Goal: Find specific page/section: Find specific page/section

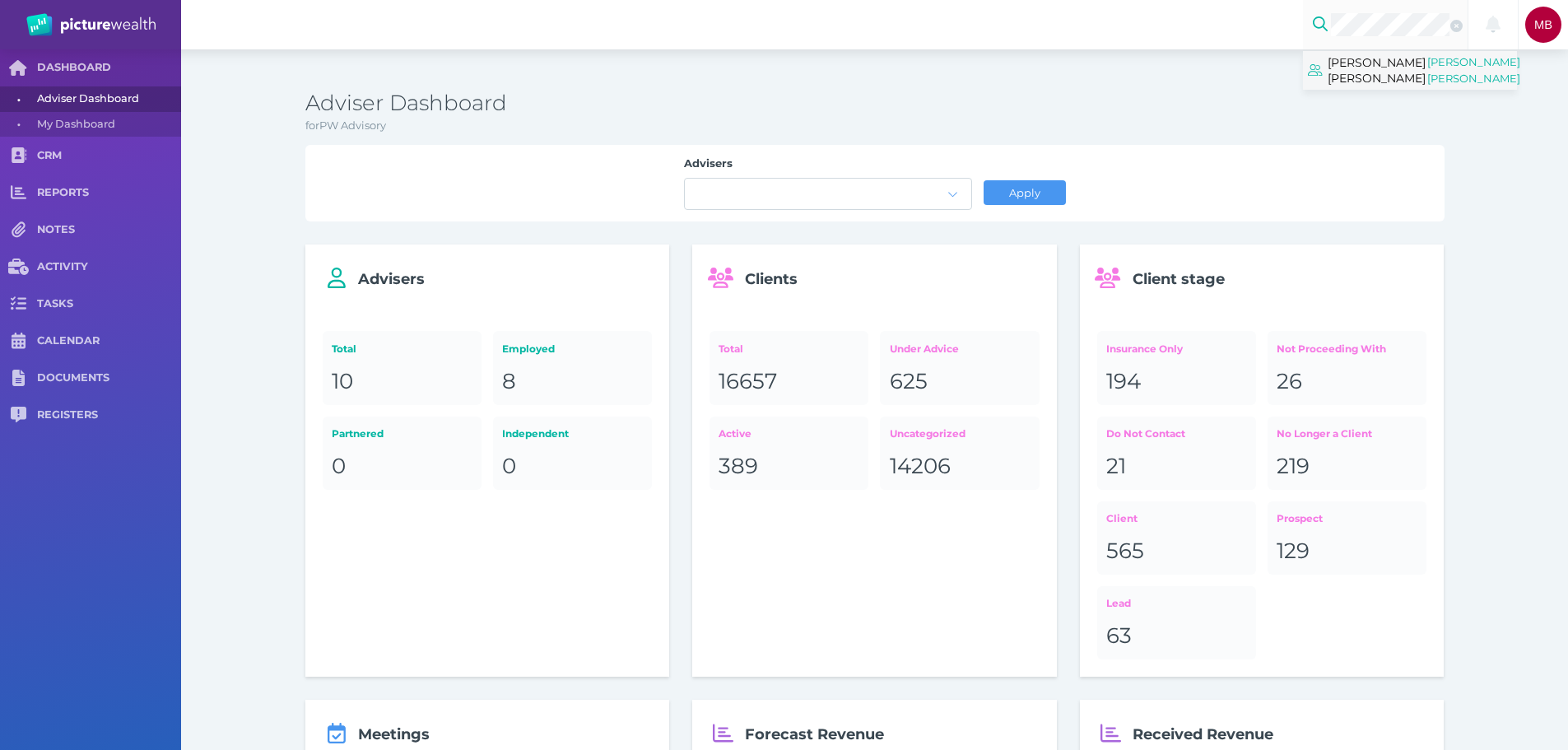
click at [1389, 81] on span "[PERSON_NAME] [PERSON_NAME]" at bounding box center [1377, 70] width 98 height 36
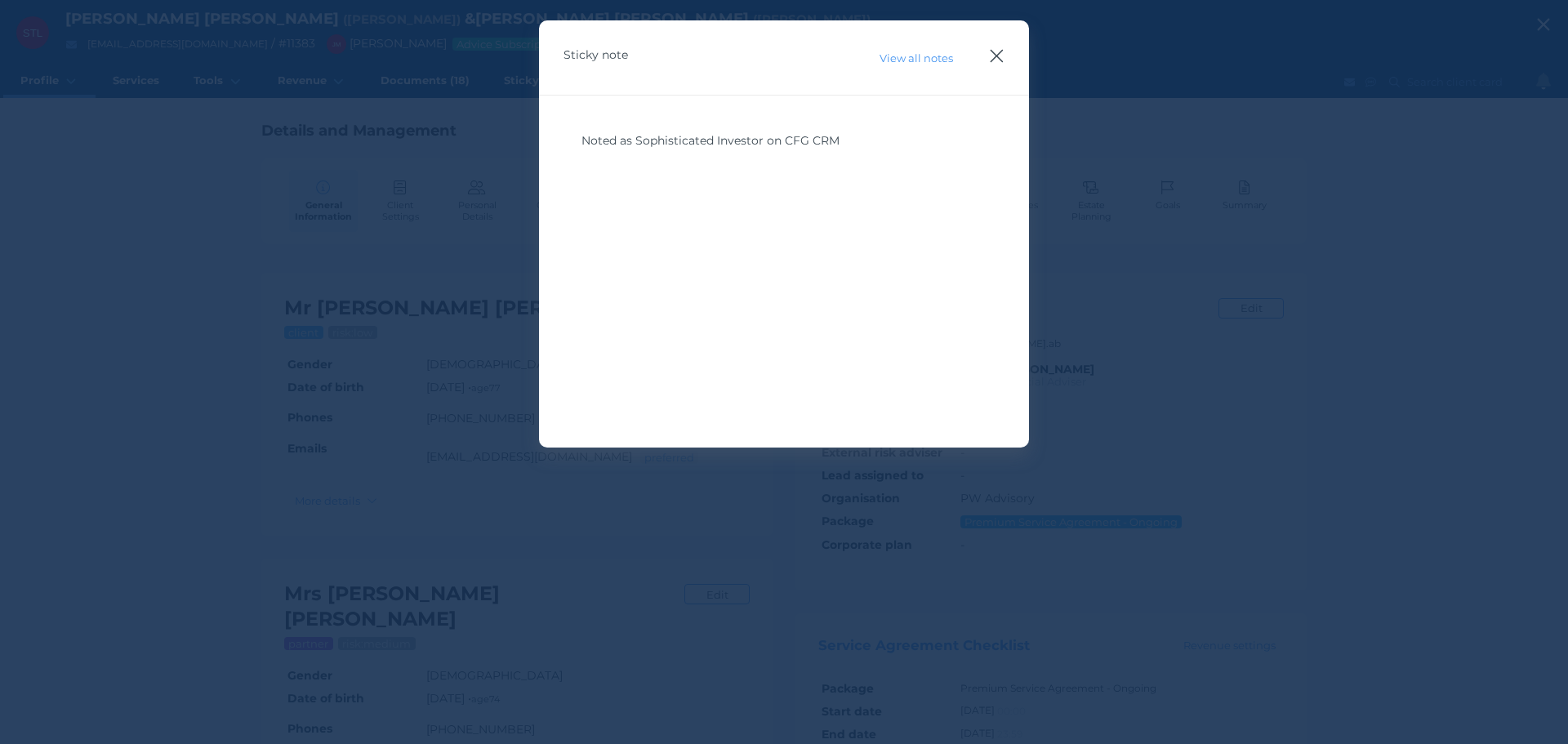
click at [998, 59] on icon "button" at bounding box center [996, 56] width 16 height 21
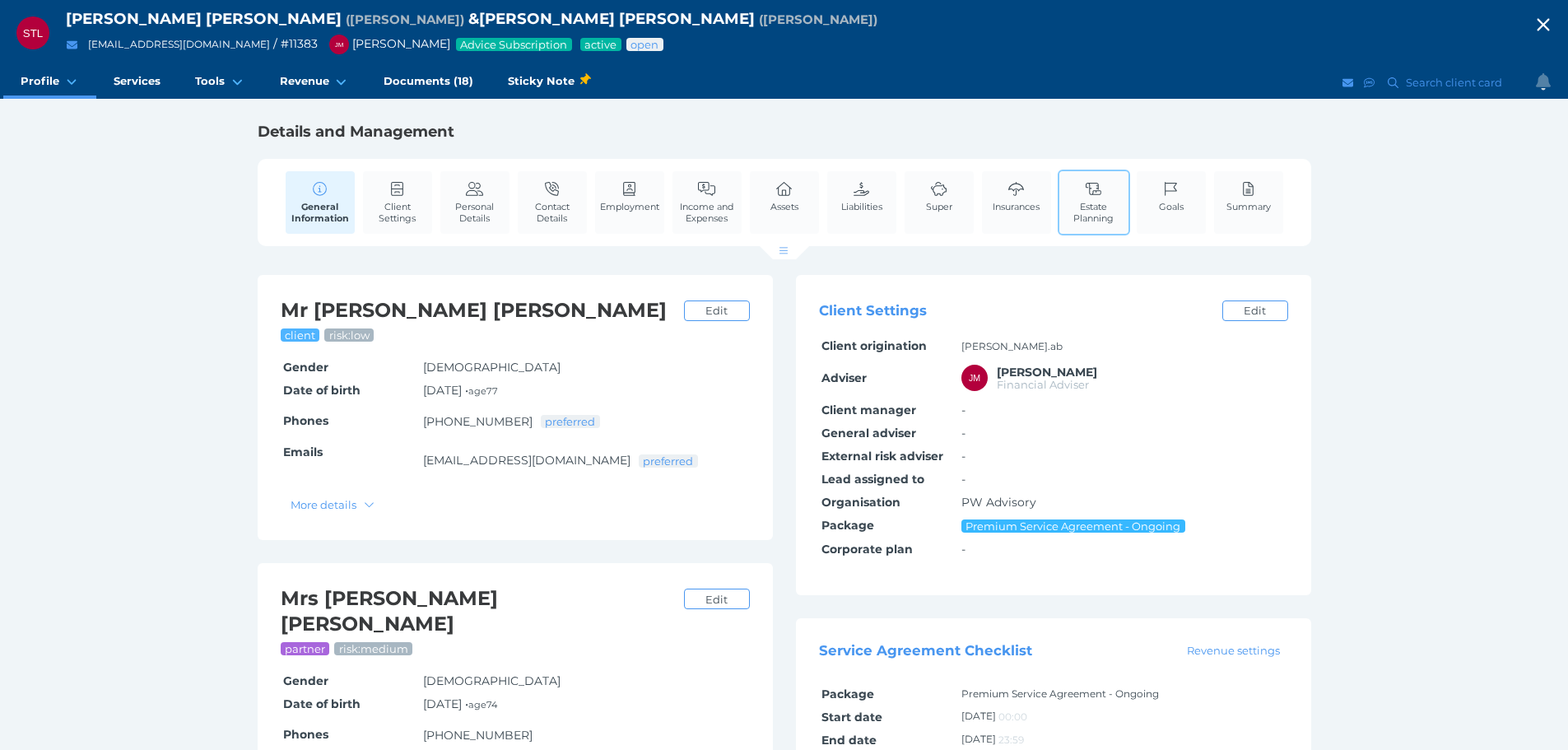
click at [1092, 208] on span "Estate Planning" at bounding box center [1094, 213] width 61 height 23
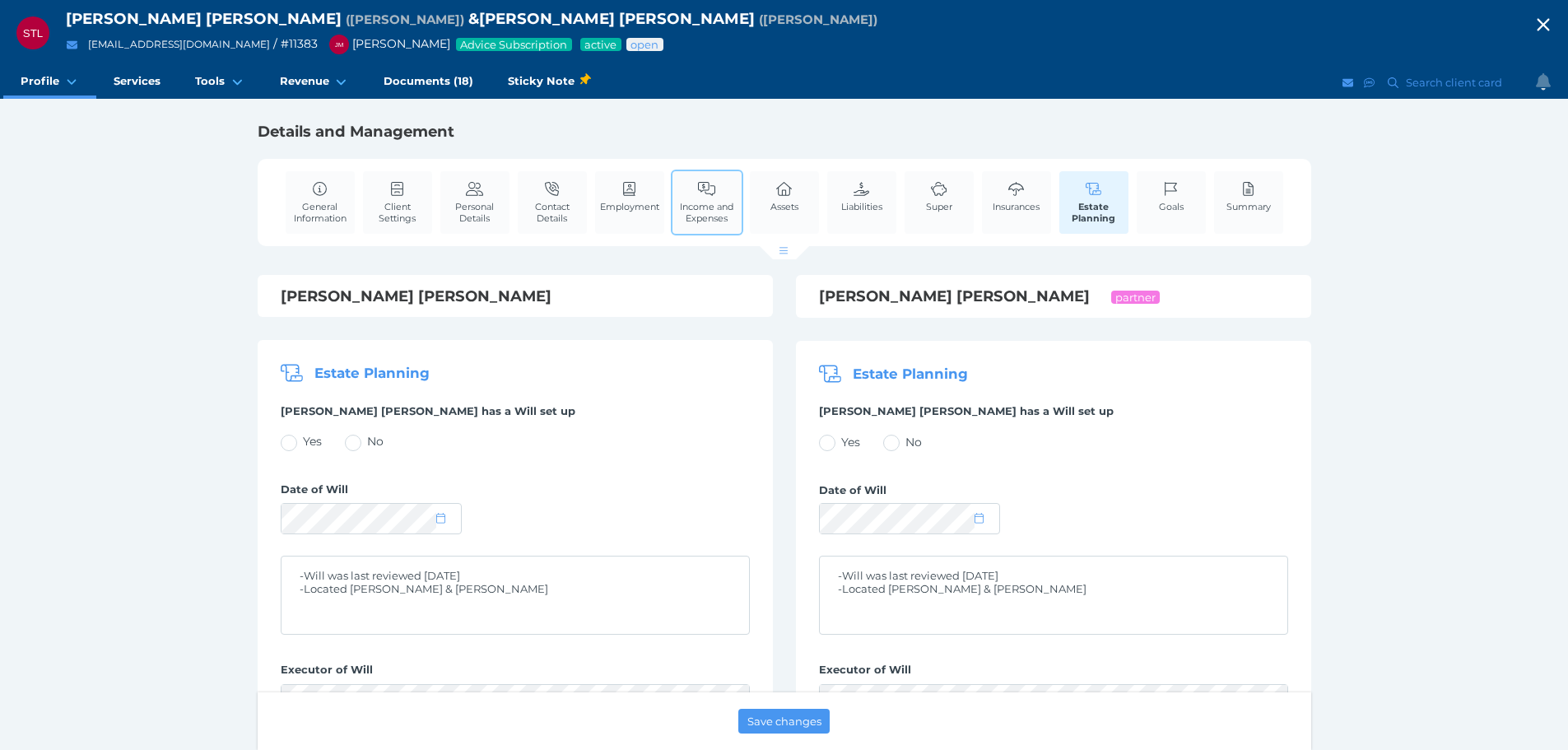
click at [689, 213] on span "Income and Expenses" at bounding box center [707, 213] width 61 height 23
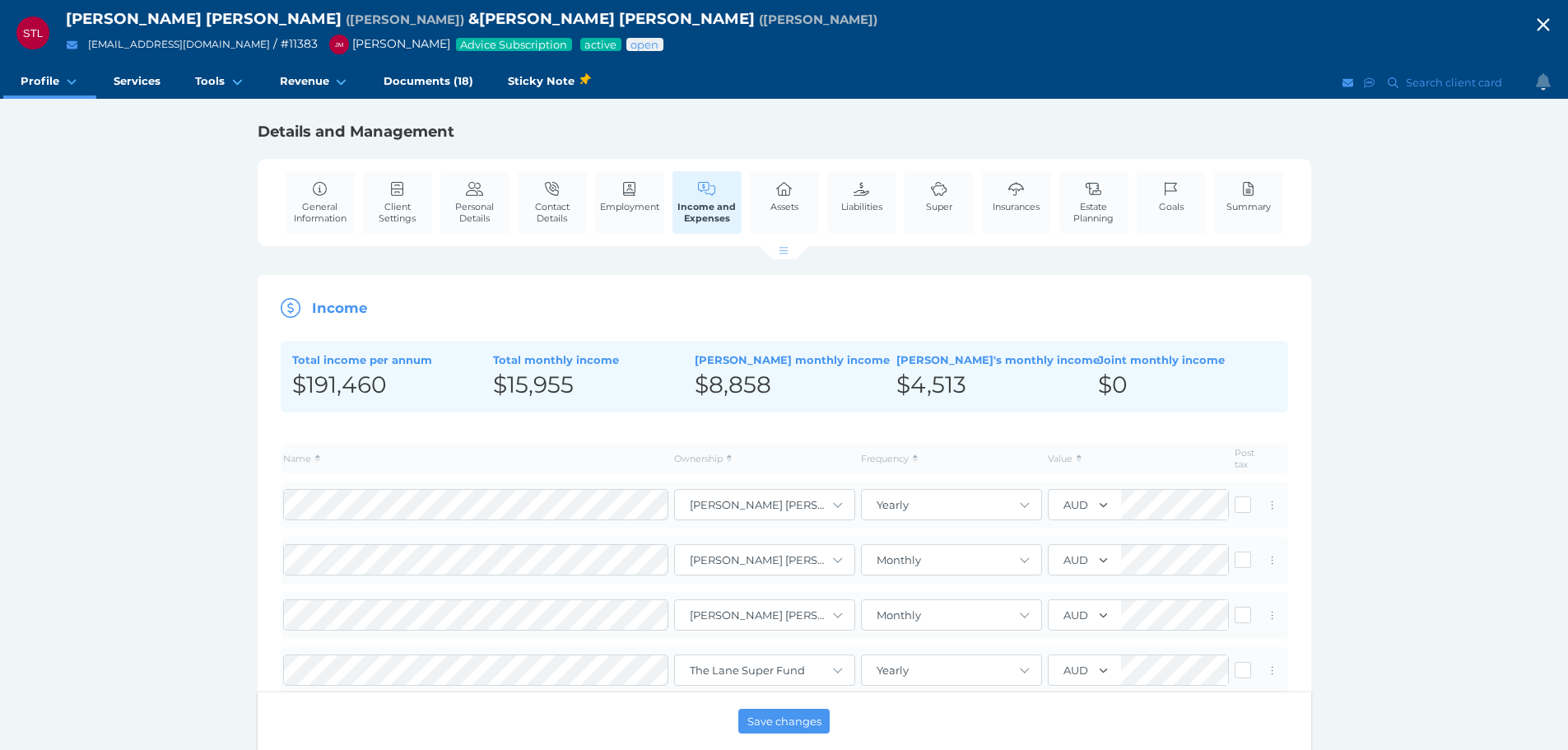
drag, startPoint x: 801, startPoint y: 210, endPoint x: 840, endPoint y: 246, distance: 53.1
click at [801, 210] on link "Assets" at bounding box center [785, 196] width 36 height 50
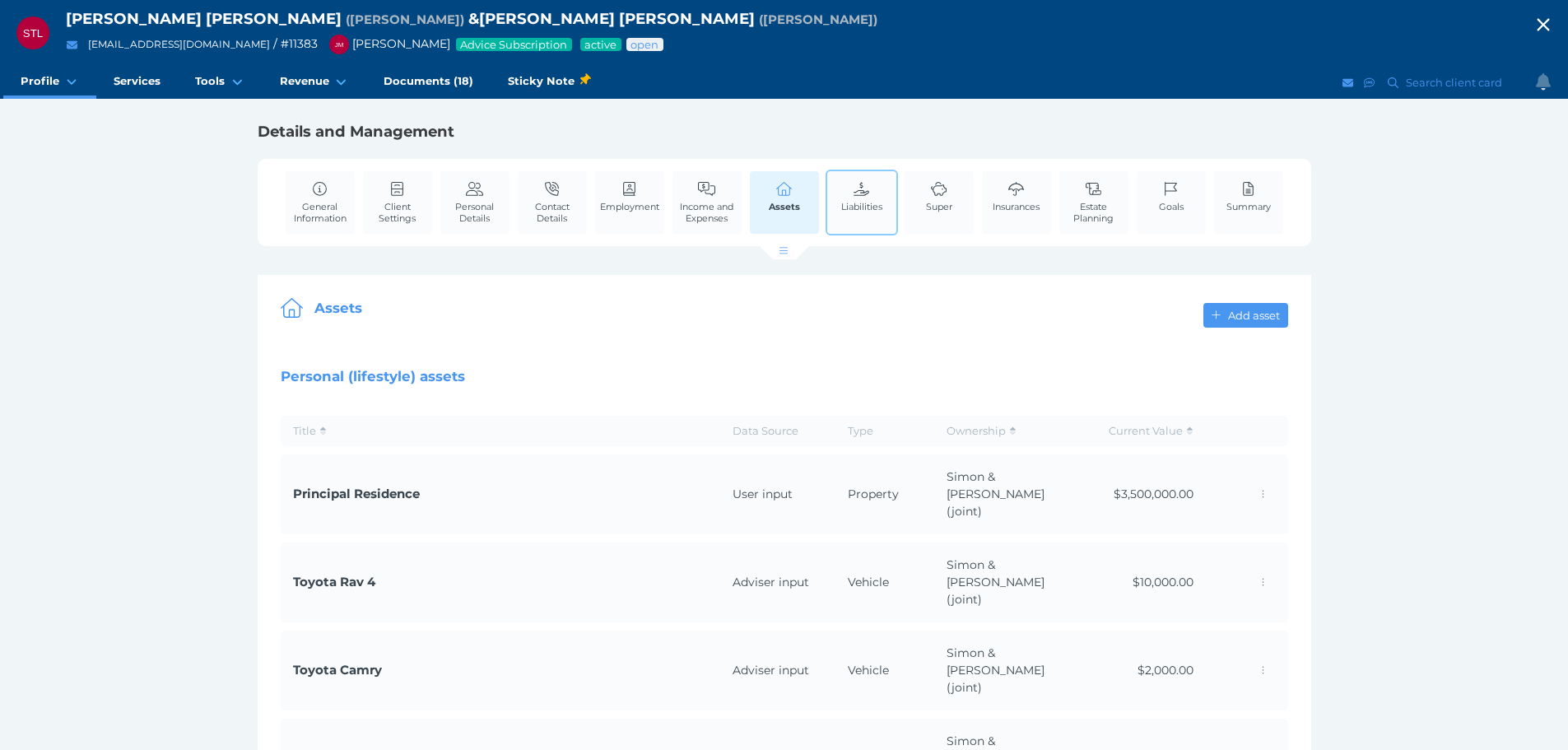
click at [872, 194] on link "Liabilities" at bounding box center [862, 196] width 50 height 50
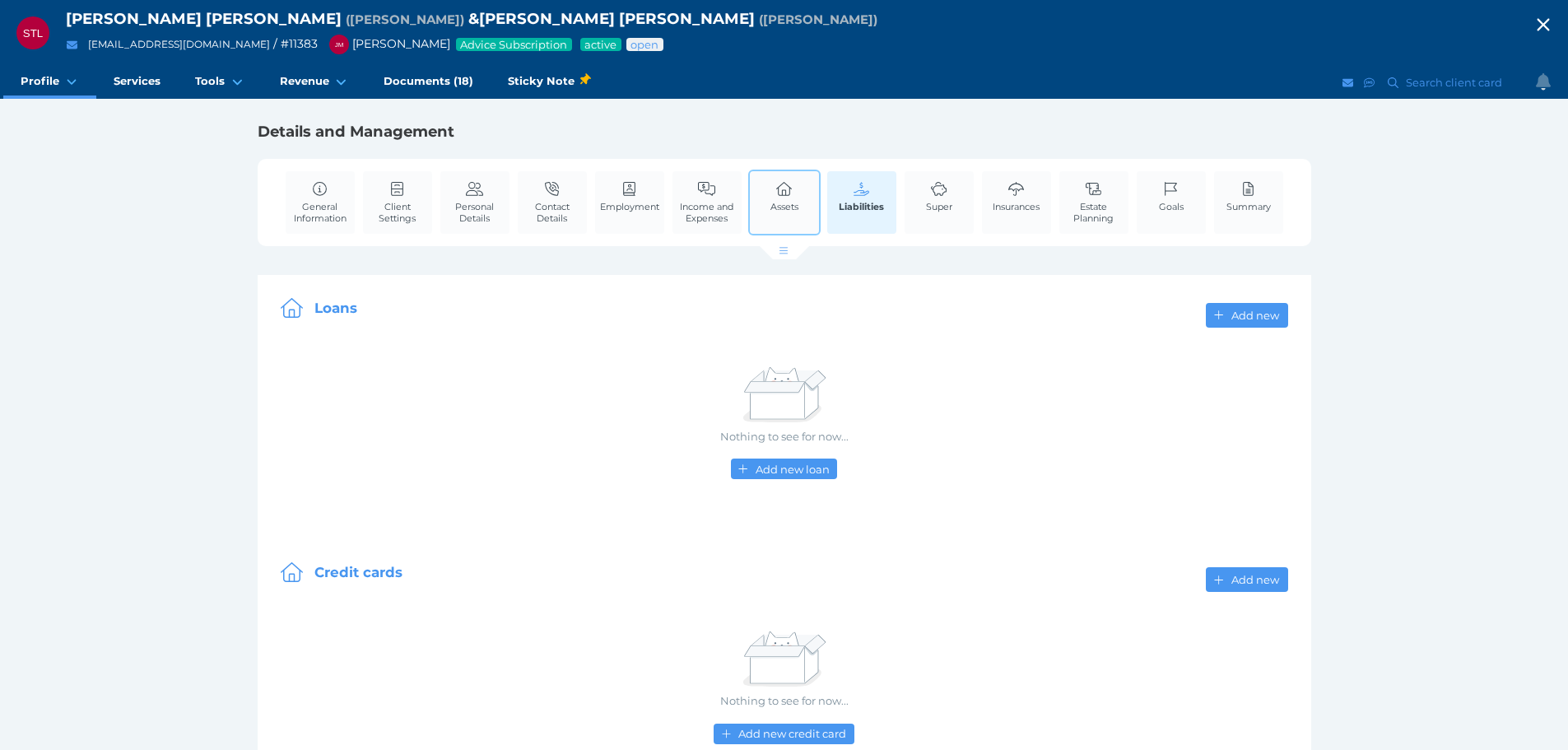
click at [767, 193] on link "Assets" at bounding box center [785, 196] width 36 height 50
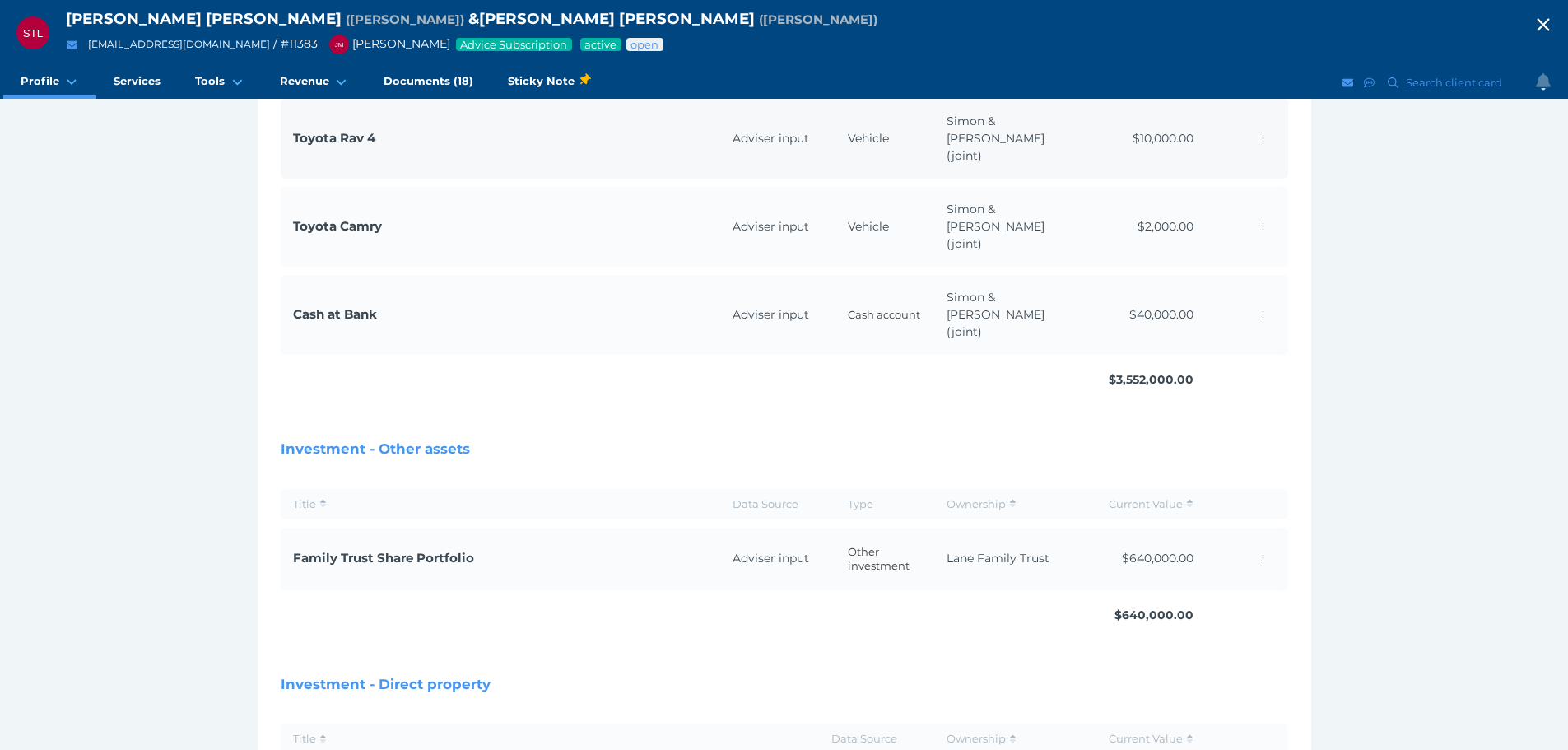
scroll to position [494, 0]
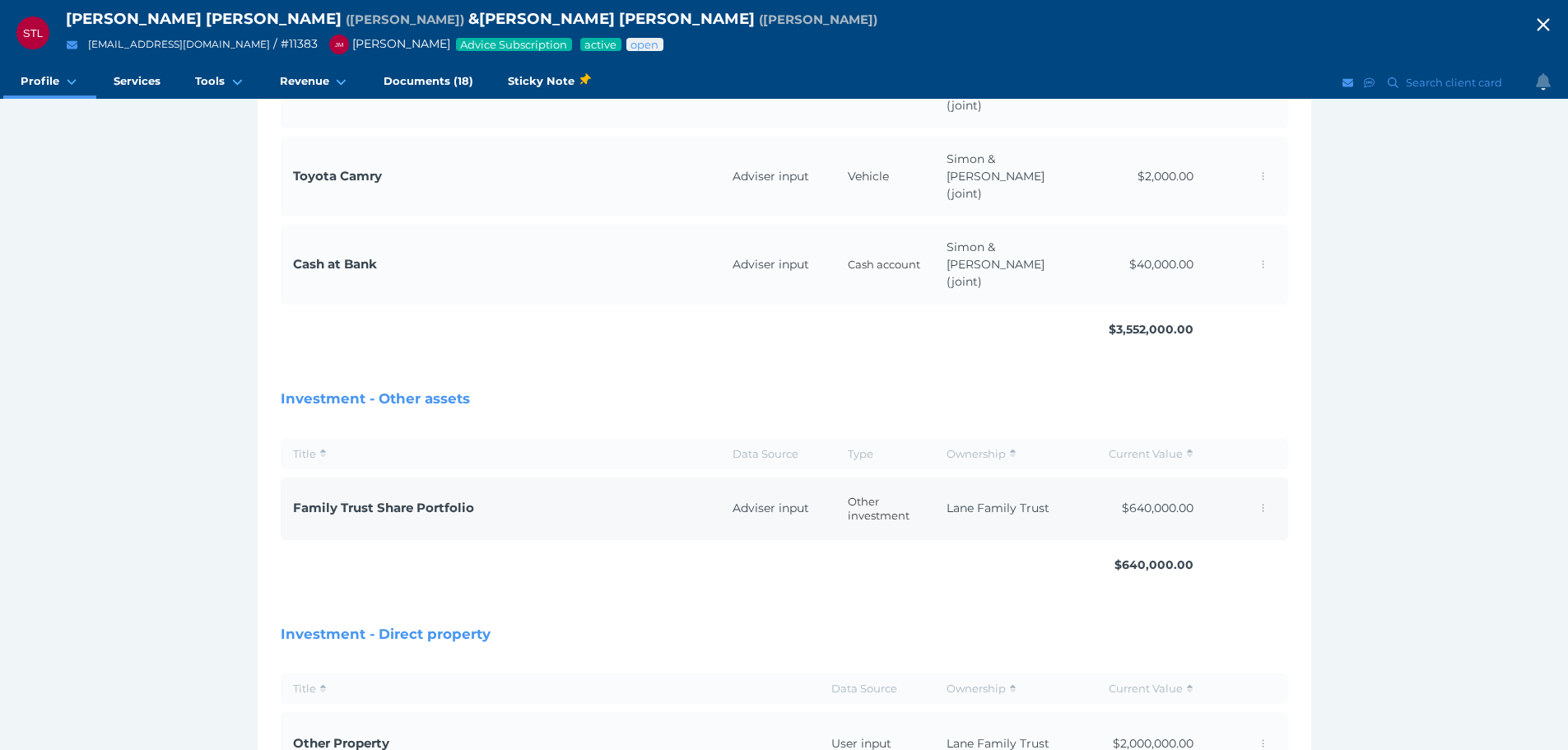
click at [435, 499] on span "Family Trust Share Portfolio" at bounding box center [383, 507] width 181 height 16
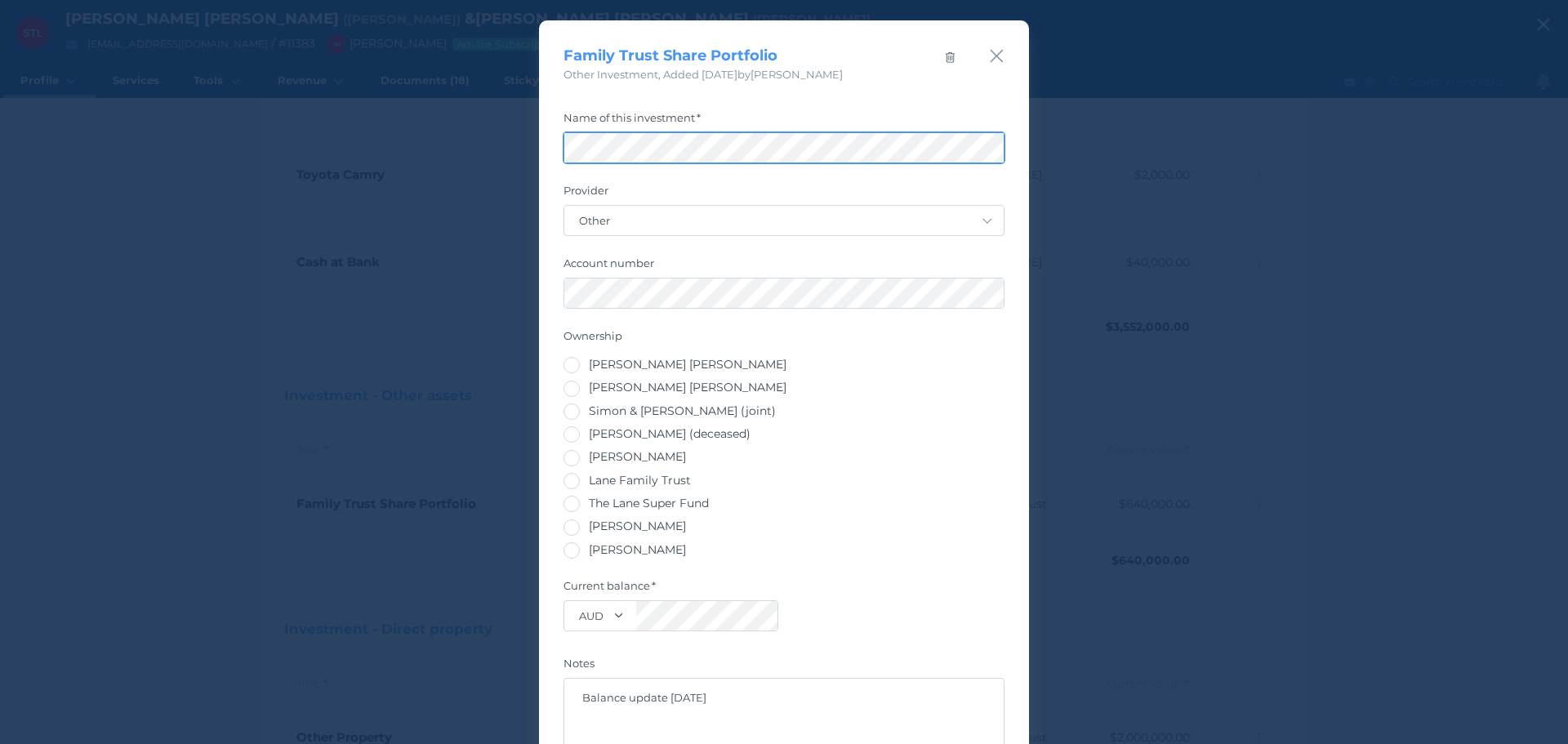
click at [443, 148] on div "Family Trust Share Portfolio Other Investment , Added [DATE] by [PERSON_NAME] N…" at bounding box center [784, 372] width 1568 height 744
click at [1000, 63] on div "Family Trust Share Portfolio Other Investment , Added [DATE] by [PERSON_NAME]" at bounding box center [784, 52] width 490 height 63
click at [989, 60] on icon "button" at bounding box center [996, 56] width 16 height 21
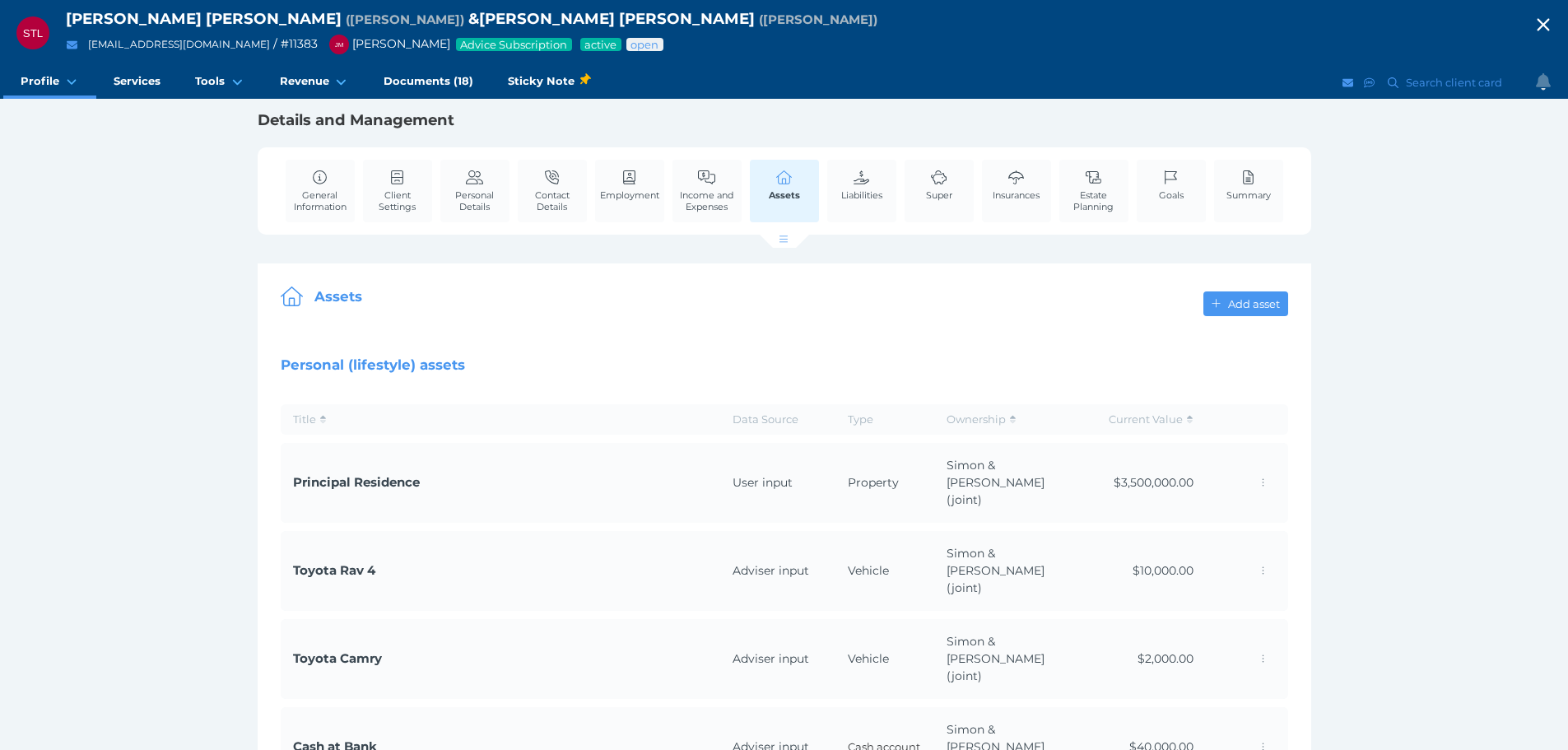
scroll to position [0, 0]
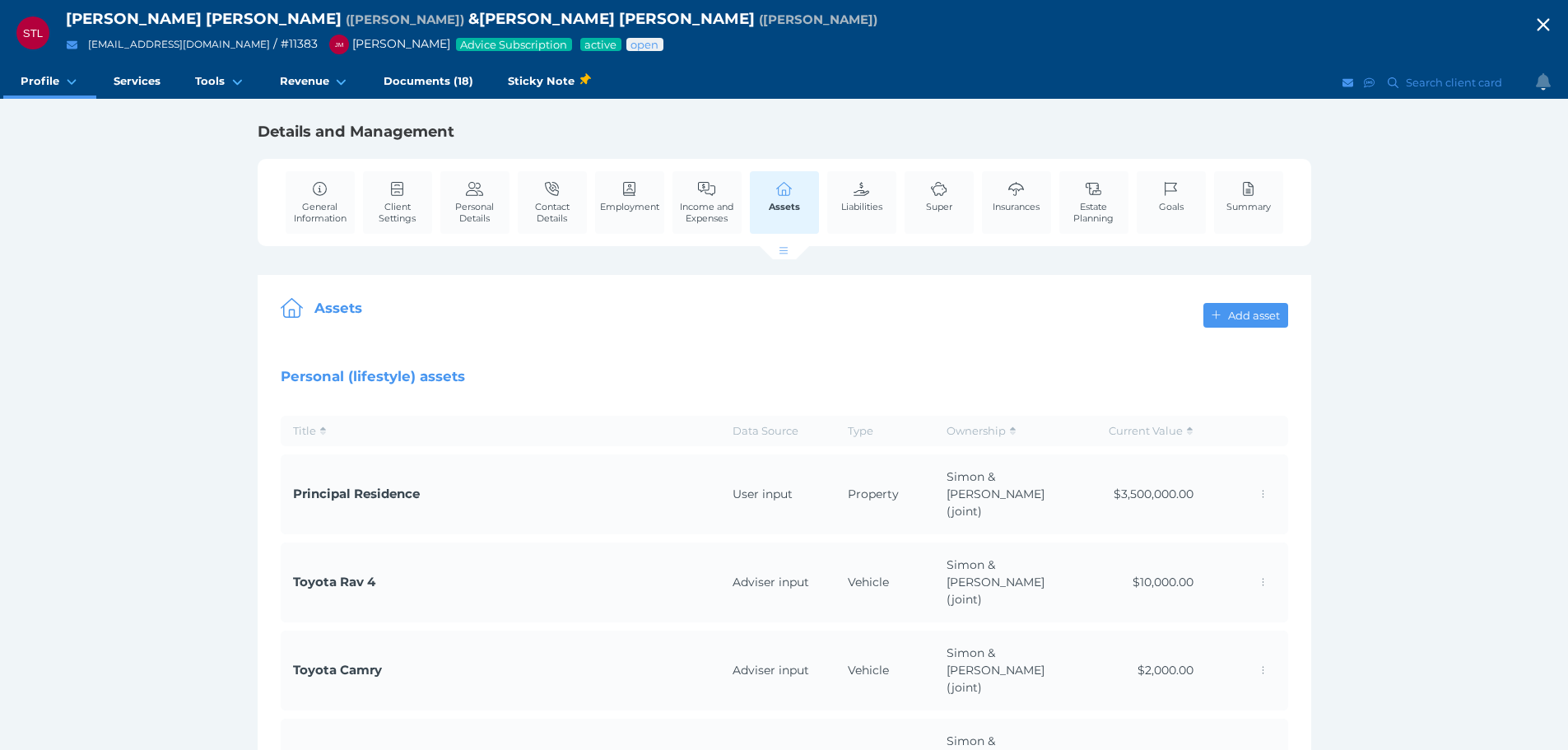
click at [720, 165] on div "General Information Client Settings Personal Details Contact Details Employment…" at bounding box center [785, 203] width 1037 height 88
click at [710, 209] on span "Income and Expenses" at bounding box center [707, 213] width 61 height 23
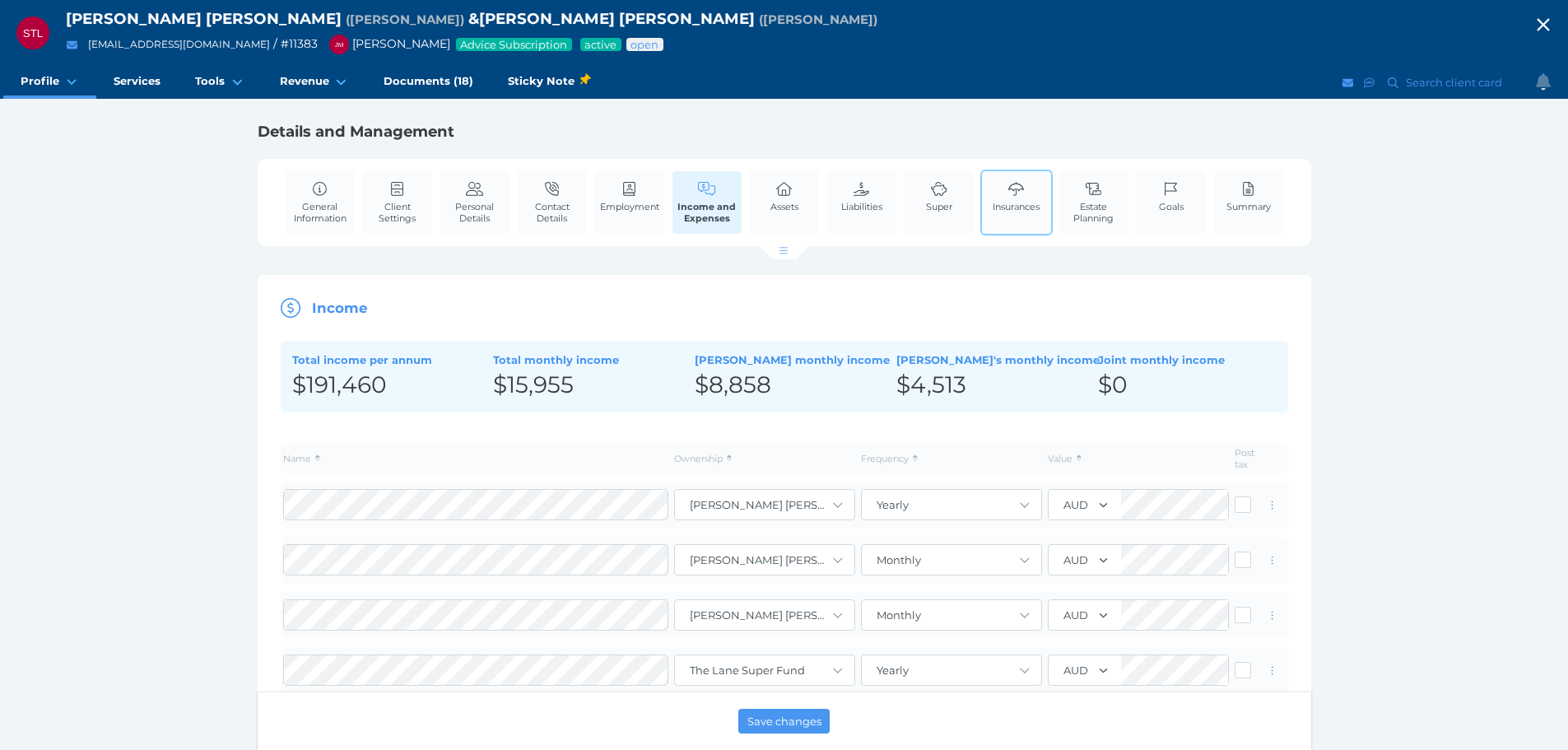
drag, startPoint x: 1086, startPoint y: 196, endPoint x: 1042, endPoint y: 216, distance: 48.3
click at [1086, 196] on icon at bounding box center [1094, 189] width 18 height 15
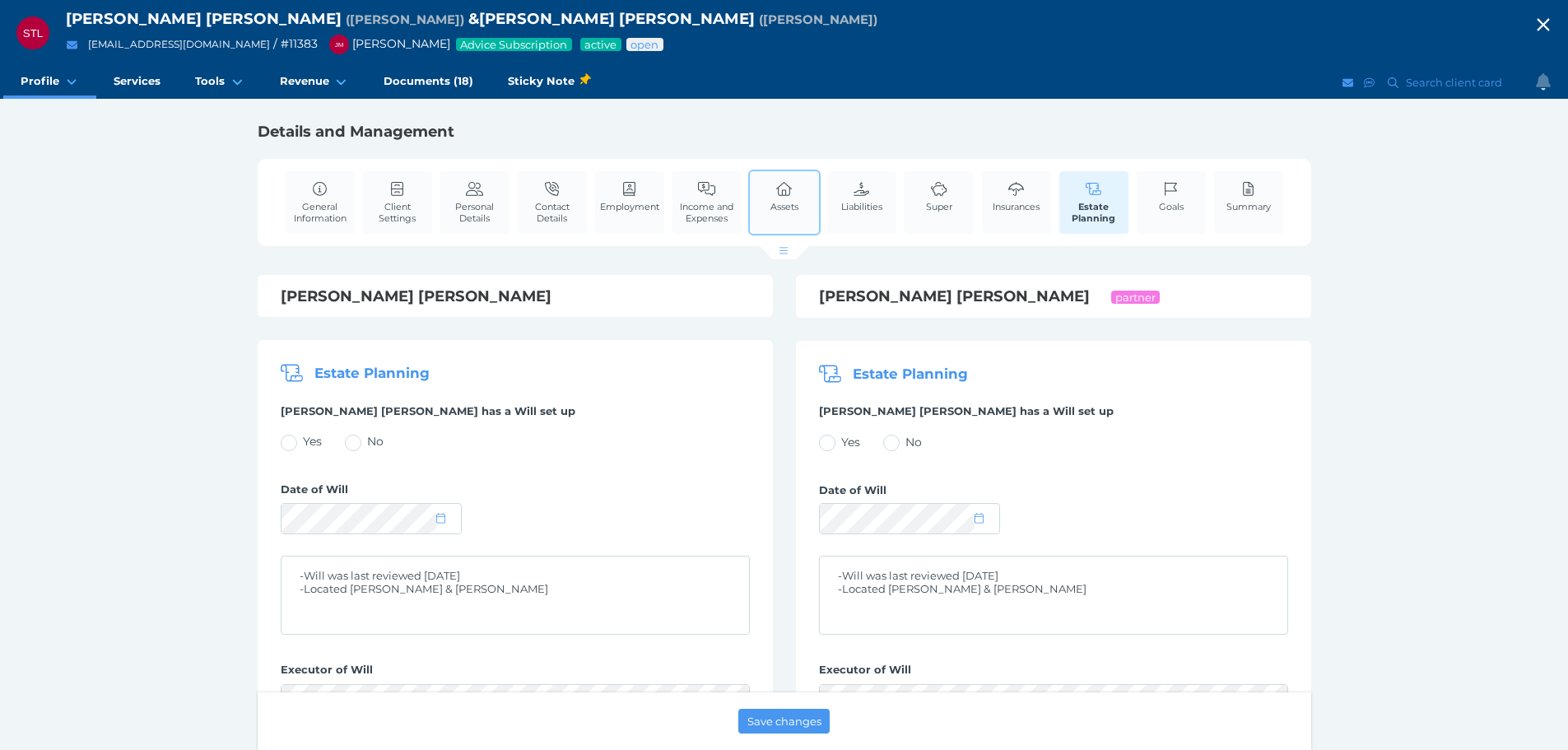
click at [799, 187] on link "Assets" at bounding box center [785, 196] width 36 height 50
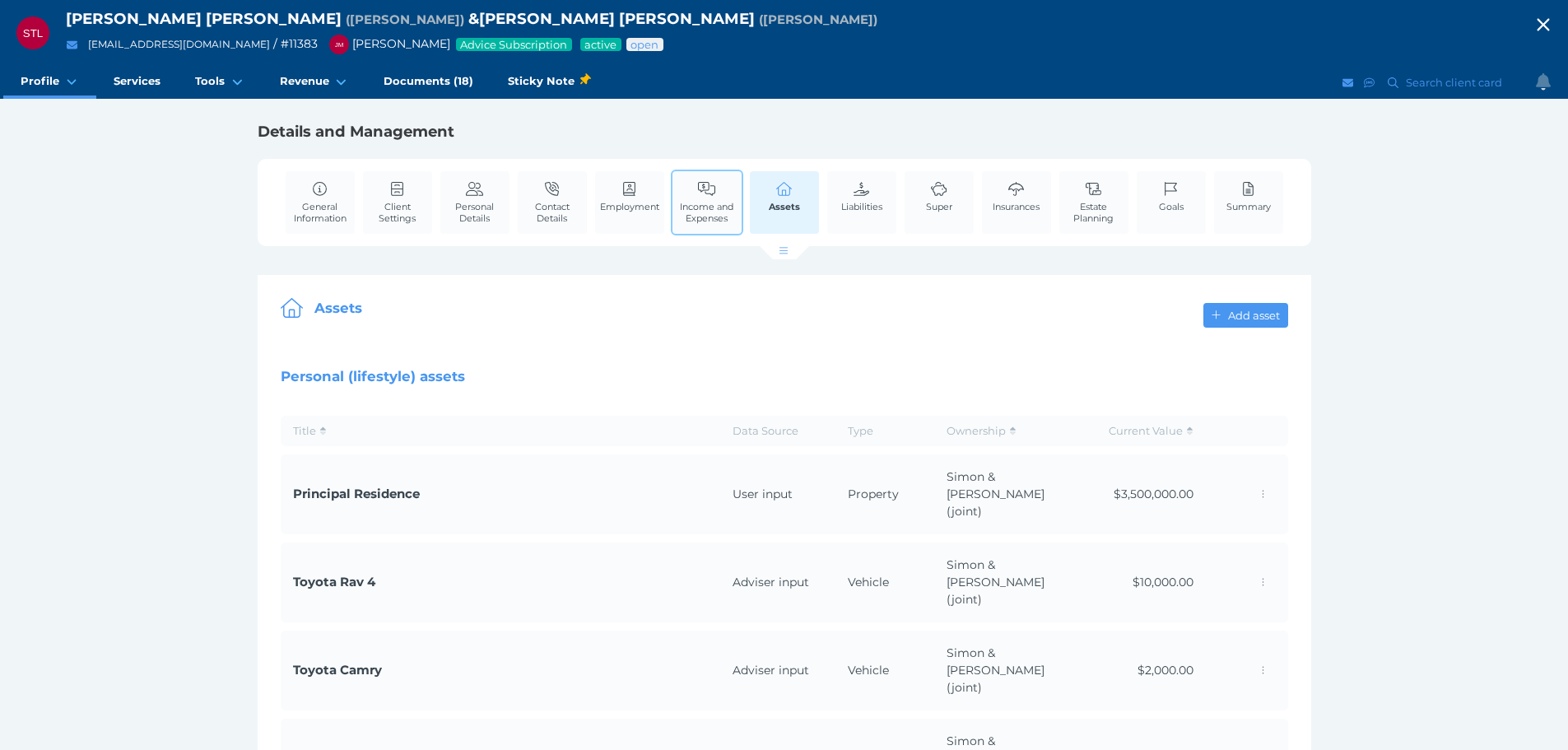
click at [696, 210] on span "Income and Expenses" at bounding box center [707, 213] width 61 height 23
